Goal: Task Accomplishment & Management: Complete application form

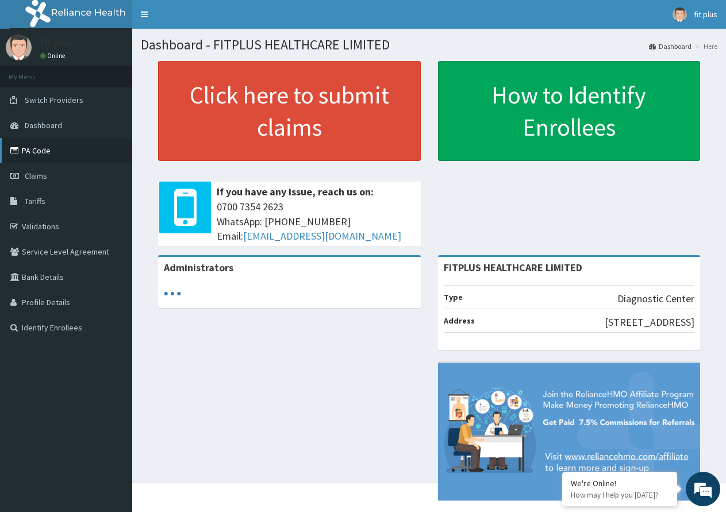
click at [42, 147] on link "PA Code" at bounding box center [66, 150] width 132 height 25
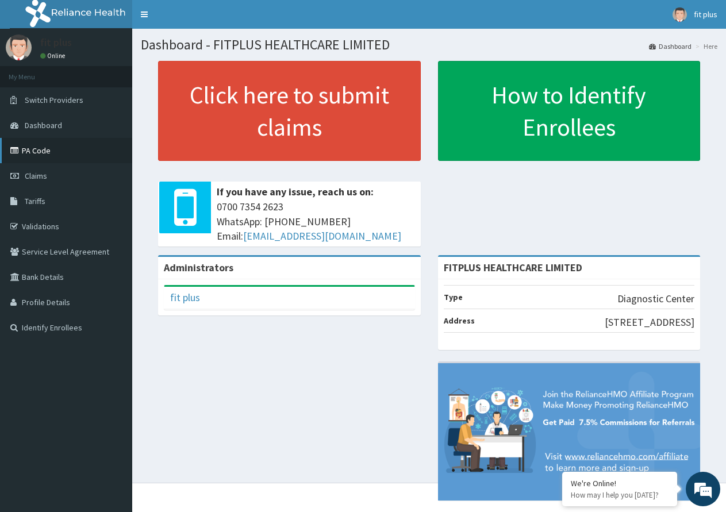
click at [34, 147] on link "PA Code" at bounding box center [66, 150] width 132 height 25
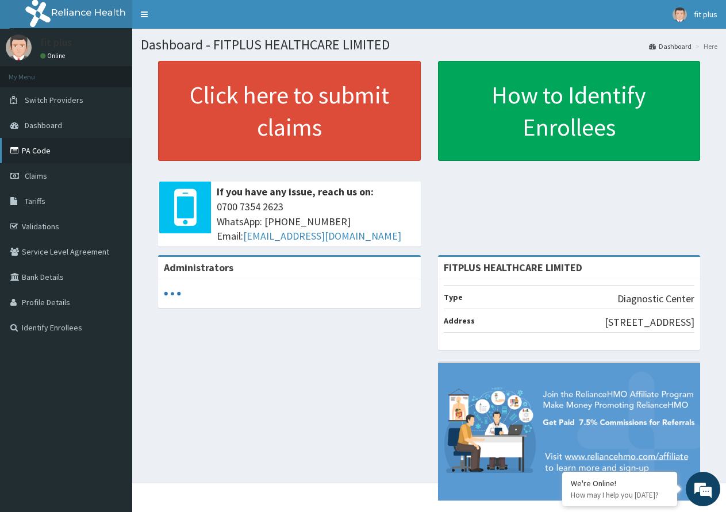
click at [59, 152] on link "PA Code" at bounding box center [66, 150] width 132 height 25
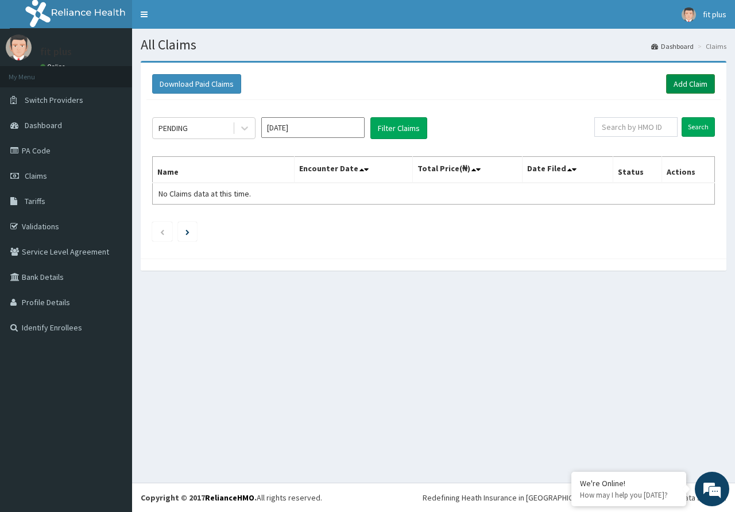
click at [688, 87] on link "Add Claim" at bounding box center [690, 84] width 49 height 20
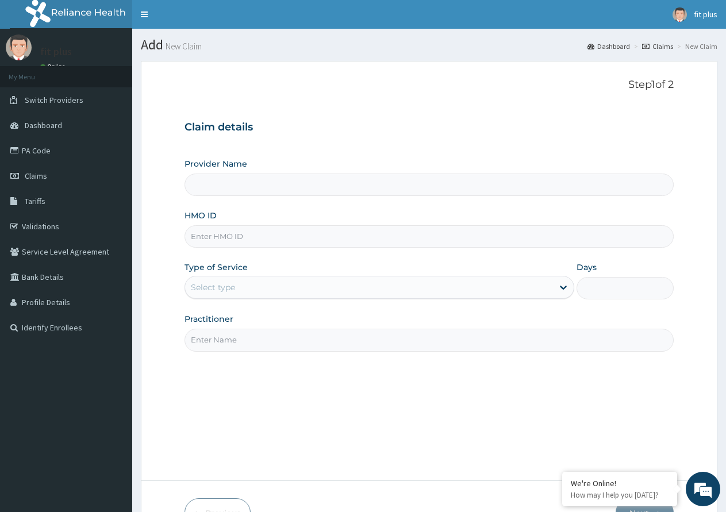
type input "FITPLUS HEALTHCARE LIMITED"
click at [244, 233] on input "HMO ID" at bounding box center [428, 236] width 489 height 22
paste input "ZZN/10051/A"
type input "ZZN/10051/A"
click at [231, 284] on div "Select type" at bounding box center [213, 286] width 44 height 11
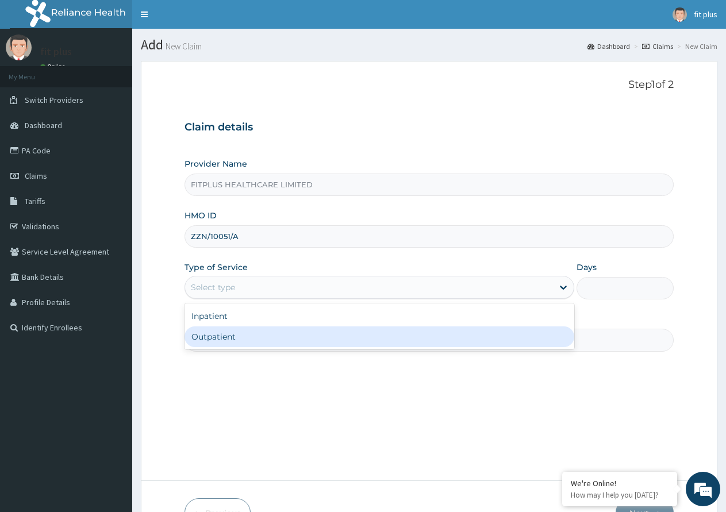
click at [232, 331] on div "Outpatient" at bounding box center [378, 336] width 389 height 21
type input "1"
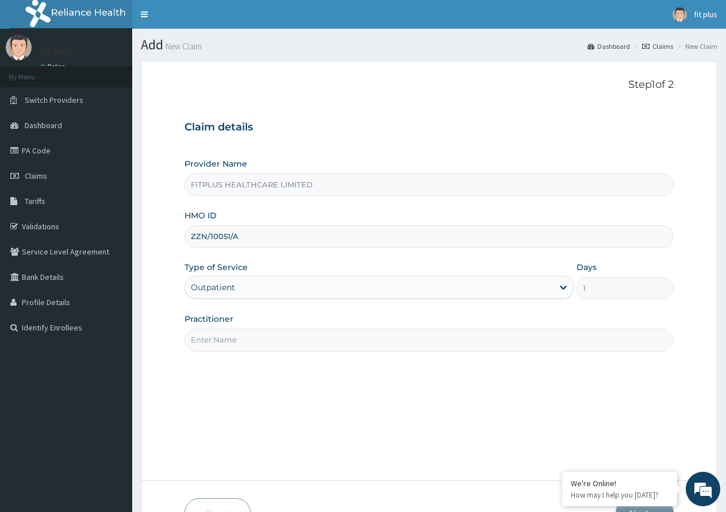
click at [249, 331] on input "Practitioner" at bounding box center [428, 340] width 489 height 22
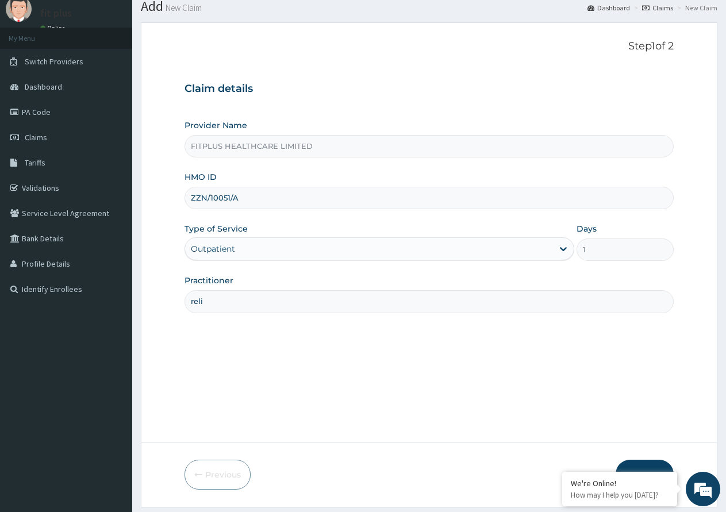
scroll to position [72, 0]
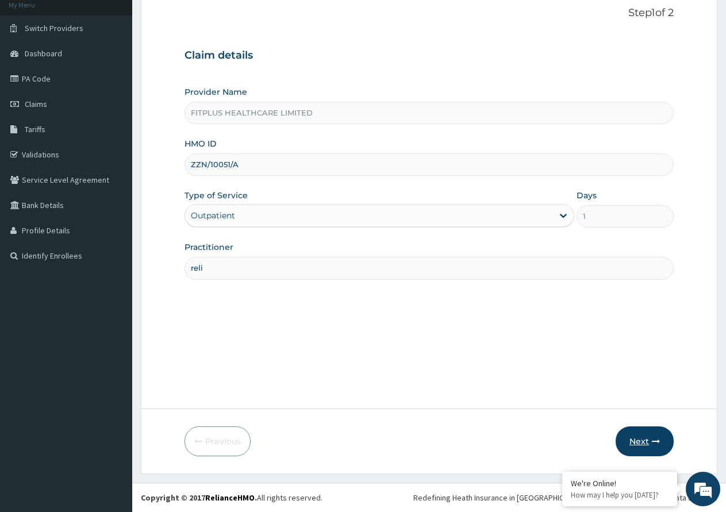
type input "reli"
click at [638, 432] on button "Next" at bounding box center [644, 441] width 58 height 30
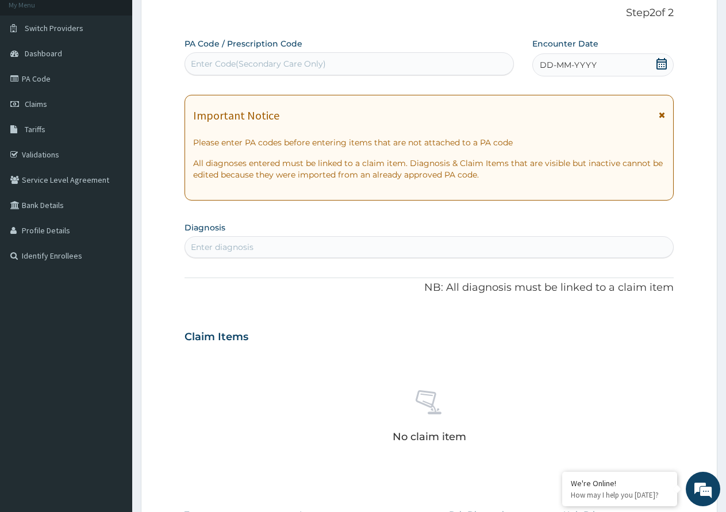
click at [271, 60] on div "Enter Code(Secondary Care Only)" at bounding box center [258, 63] width 135 height 11
click at [256, 67] on div "Enter Code(Secondary Care Only)" at bounding box center [258, 63] width 135 height 11
drag, startPoint x: 256, startPoint y: 67, endPoint x: 218, endPoint y: 64, distance: 37.4
drag, startPoint x: 218, startPoint y: 64, endPoint x: 322, endPoint y: 58, distance: 104.2
click at [322, 58] on div "Enter Code(Secondary Care Only)" at bounding box center [258, 63] width 135 height 11
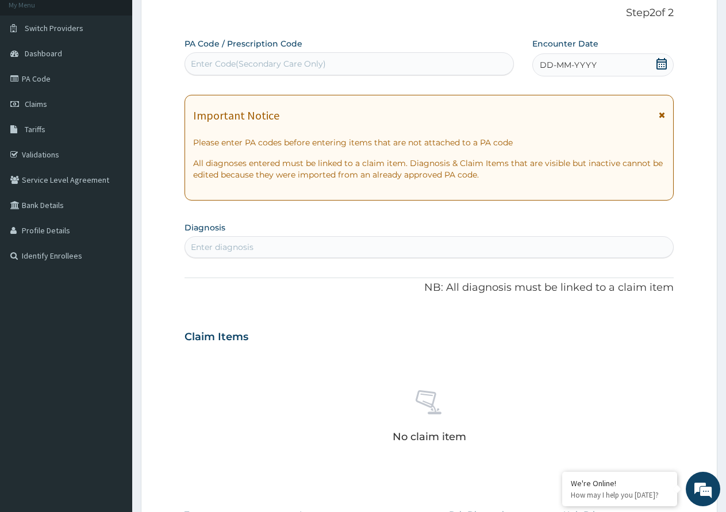
paste input "PA/63F3B6"
type input "PA/63F3B6"
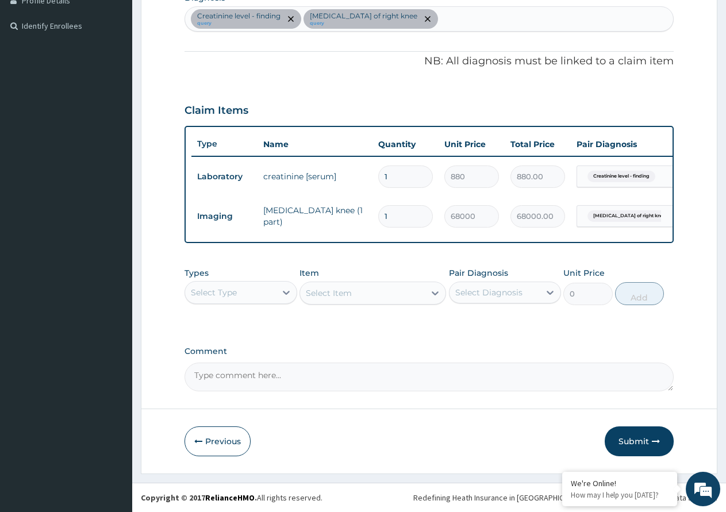
scroll to position [311, 0]
